Goal: Information Seeking & Learning: Learn about a topic

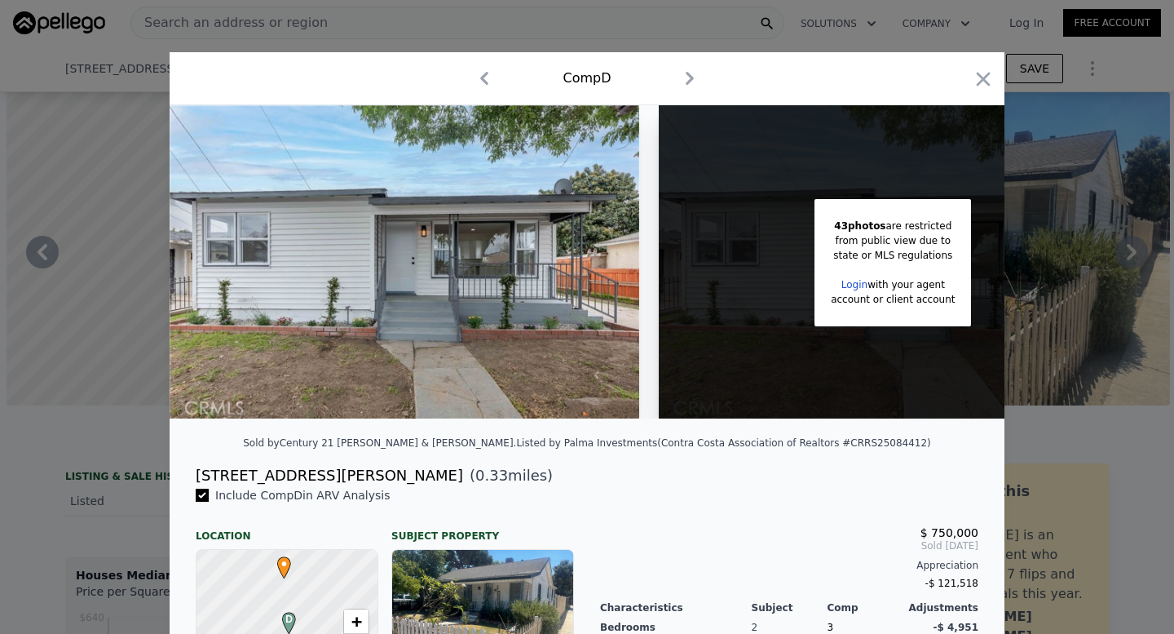
scroll to position [0, 459]
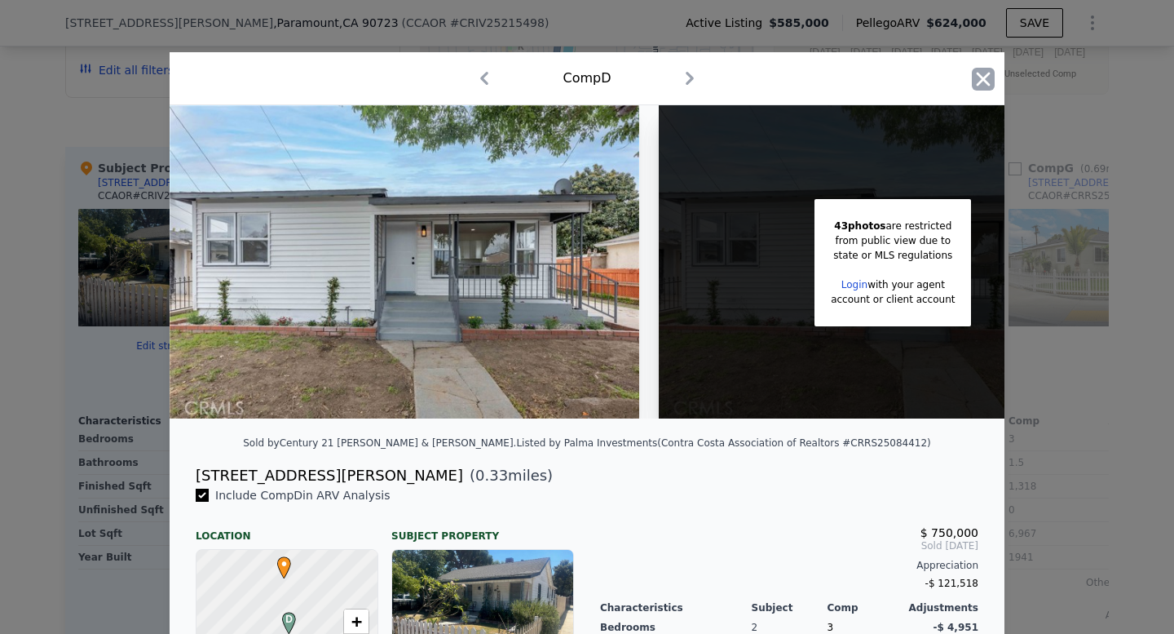
click at [982, 86] on icon "button" at bounding box center [983, 79] width 23 height 23
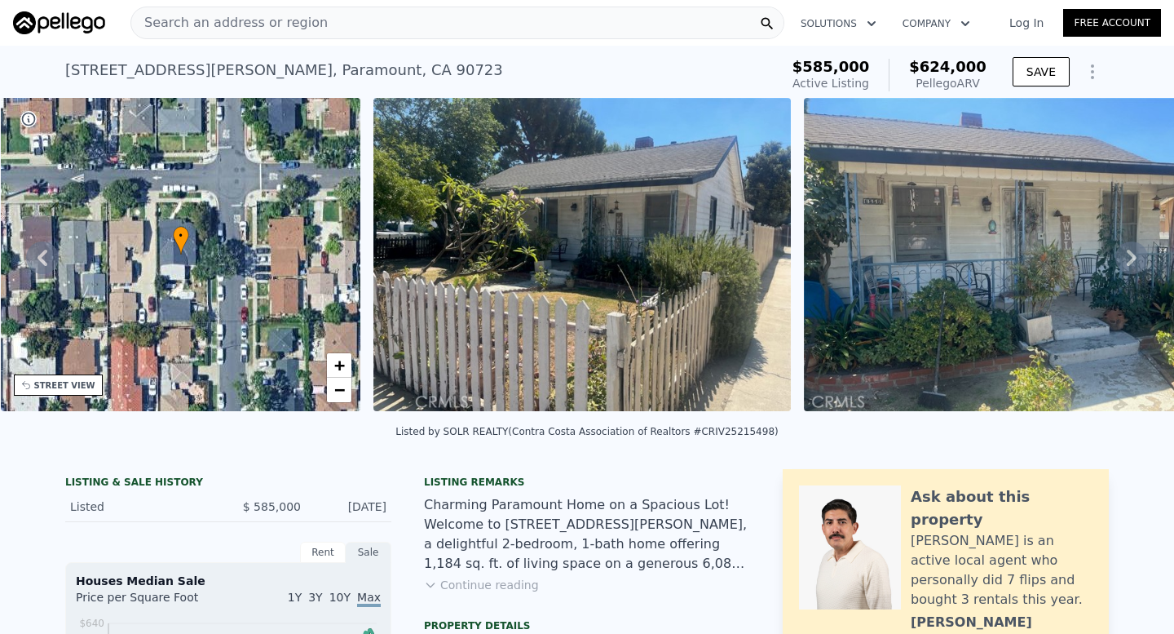
click at [271, 11] on div "Search an address or region" at bounding box center [229, 22] width 196 height 31
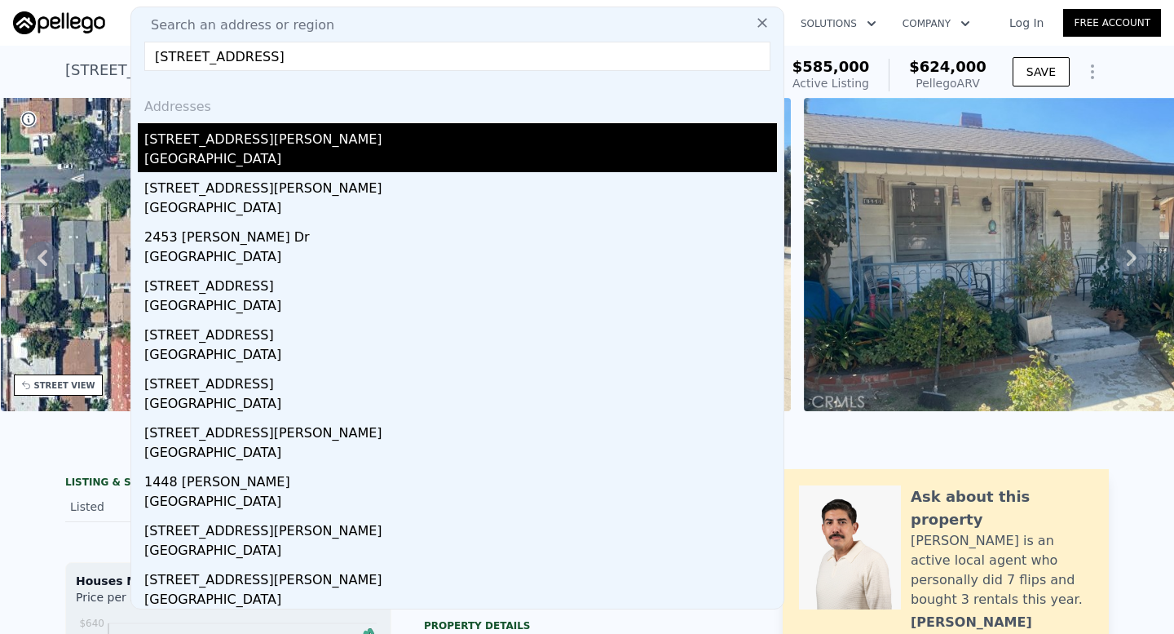
type input "[STREET_ADDRESS]"
click at [232, 145] on div "[STREET_ADDRESS][PERSON_NAME]" at bounding box center [460, 136] width 633 height 26
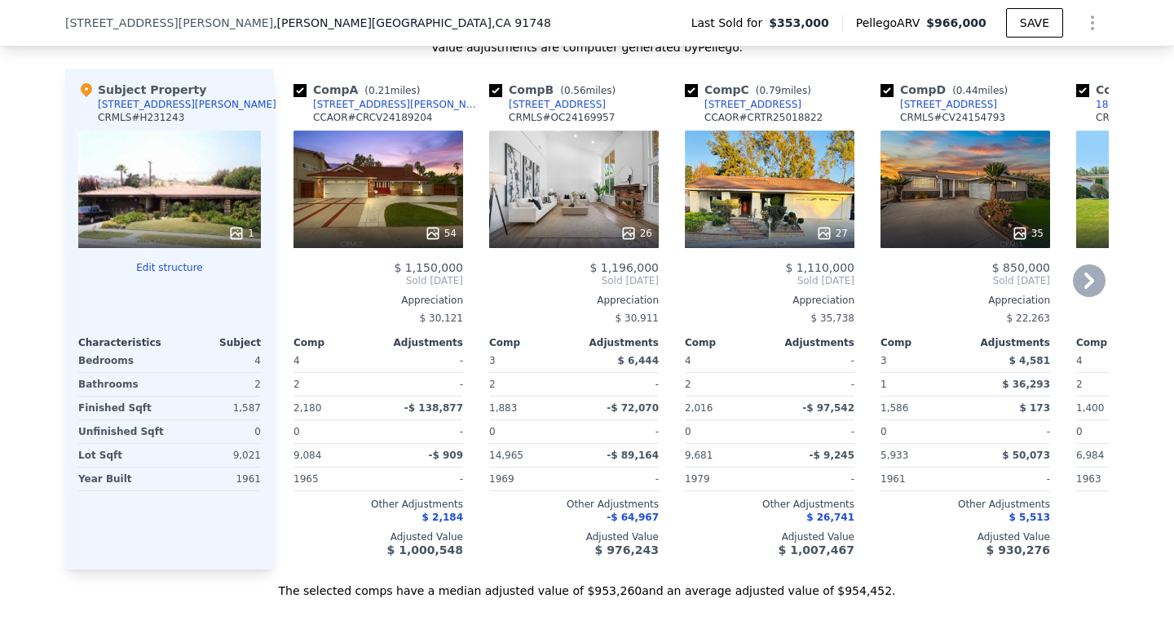
scroll to position [1637, 0]
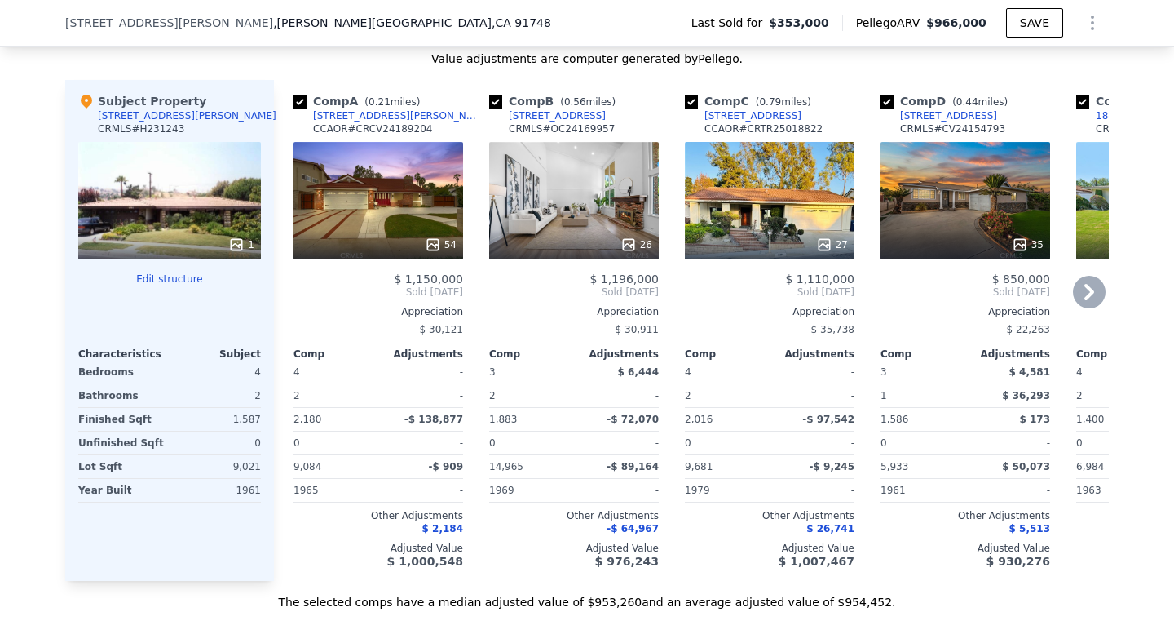
click at [582, 205] on div "26" at bounding box center [574, 200] width 170 height 117
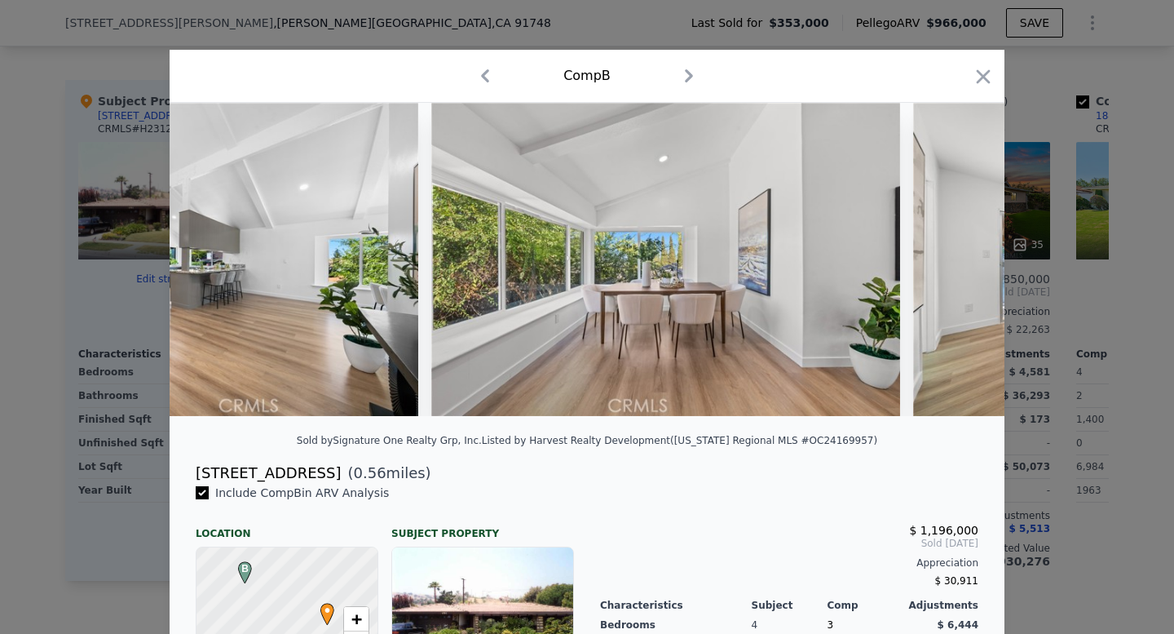
scroll to position [2, 0]
click at [972, 82] on icon "button" at bounding box center [983, 77] width 23 height 23
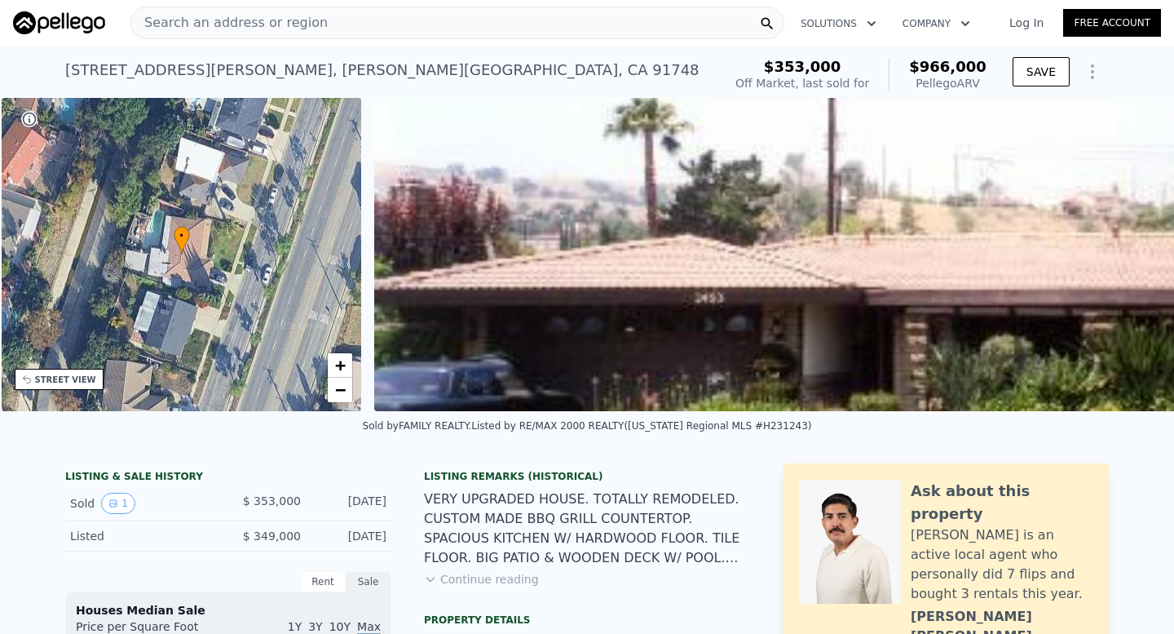
scroll to position [0, 379]
click at [200, 285] on div "• + −" at bounding box center [181, 254] width 360 height 313
click at [79, 389] on div "STREET VIEW" at bounding box center [58, 379] width 89 height 21
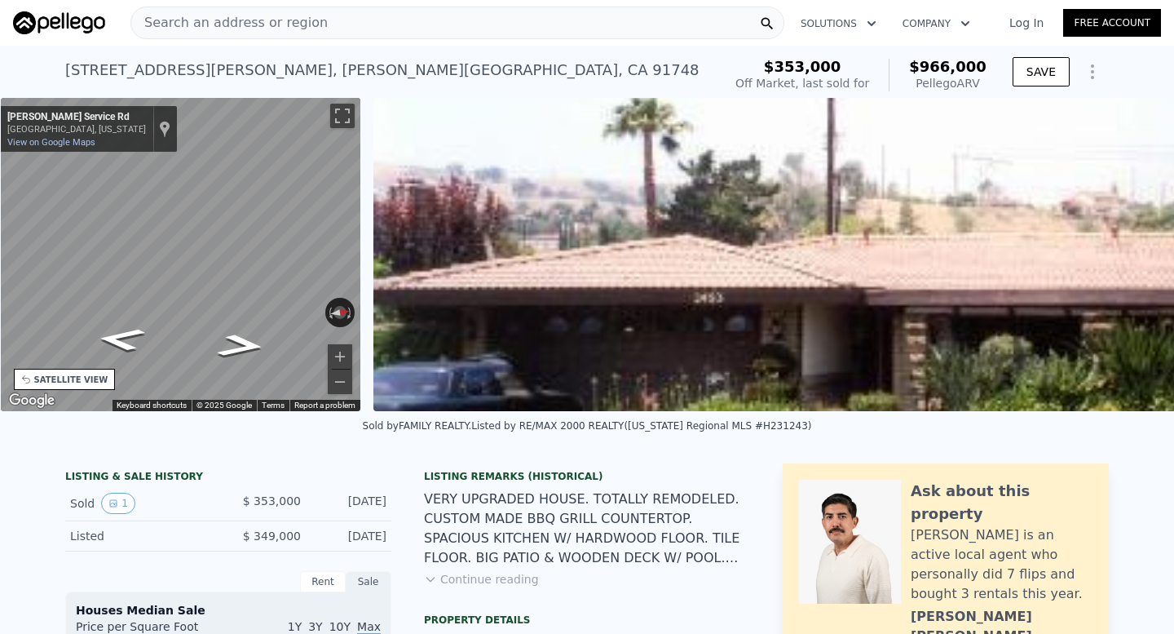
click at [459, 296] on div "• + − • + − STREET VIEW ← Move left → Move right ↑ Move up ↓ Move down + Zoom i…" at bounding box center [587, 254] width 1174 height 313
click at [371, 231] on div "• + − • + − STREET VIEW ← Move left → Move right ↑ Move up ↓ Move down + Zoom i…" at bounding box center [587, 254] width 1174 height 313
click at [373, 217] on div "• + − • + − STREET VIEW ← Move left → Move right ↑ Move up ↓ Move down + Zoom i…" at bounding box center [587, 254] width 1174 height 313
